Goal: Navigation & Orientation: Find specific page/section

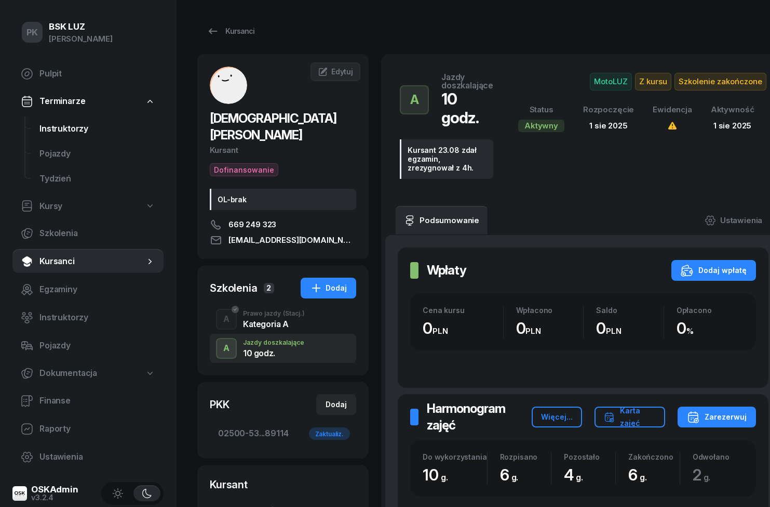
click at [73, 126] on span "Instruktorzy" at bounding box center [97, 129] width 116 height 14
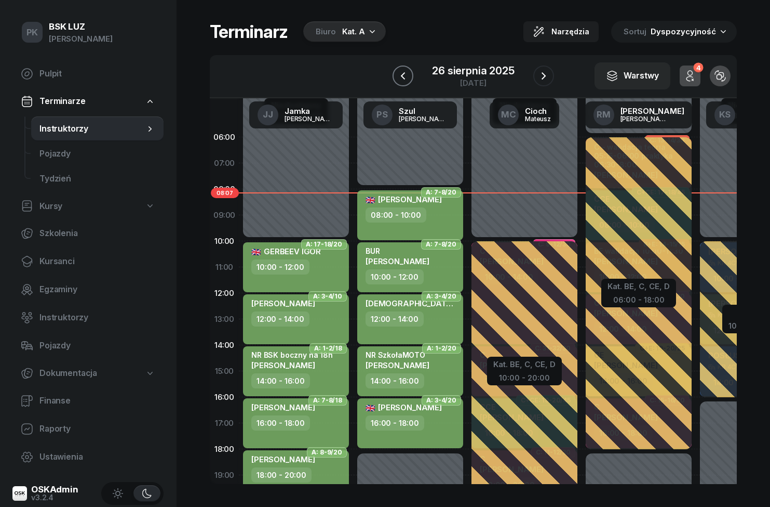
click at [408, 78] on icon "button" at bounding box center [403, 76] width 12 height 12
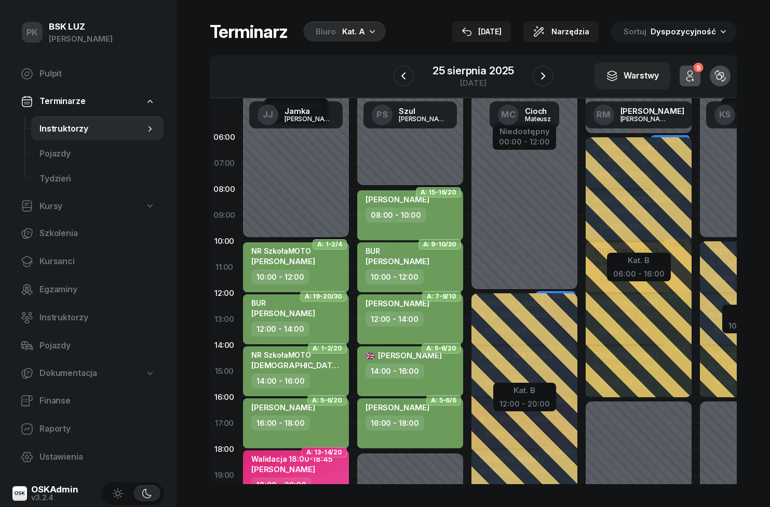
click at [302, 375] on div "14:00 - 16:00" at bounding box center [280, 380] width 59 height 15
select select "14"
select select "16"
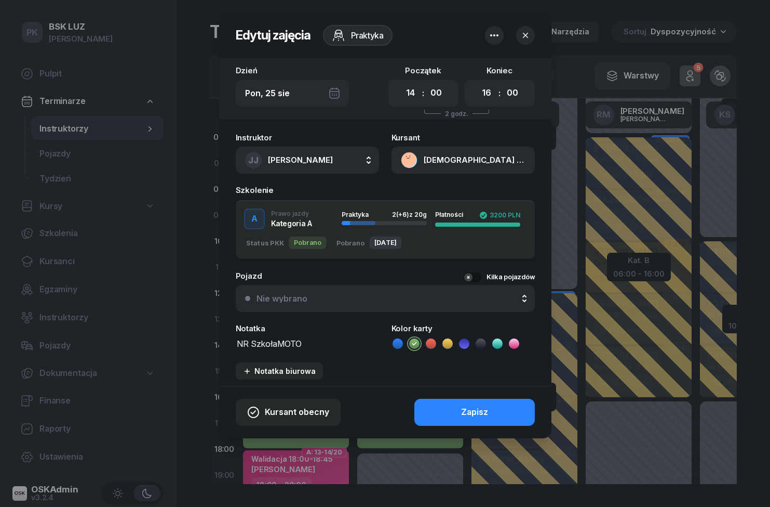
click at [468, 157] on button "[DEMOGRAPHIC_DATA] GRZEGORZ" at bounding box center [463, 159] width 143 height 27
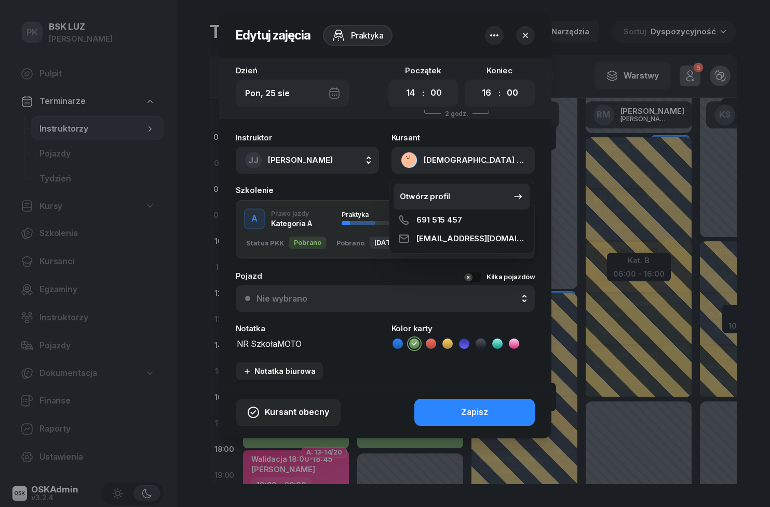
click at [477, 197] on link "Otwórz profil" at bounding box center [462, 196] width 136 height 26
